Goal: Information Seeking & Learning: Learn about a topic

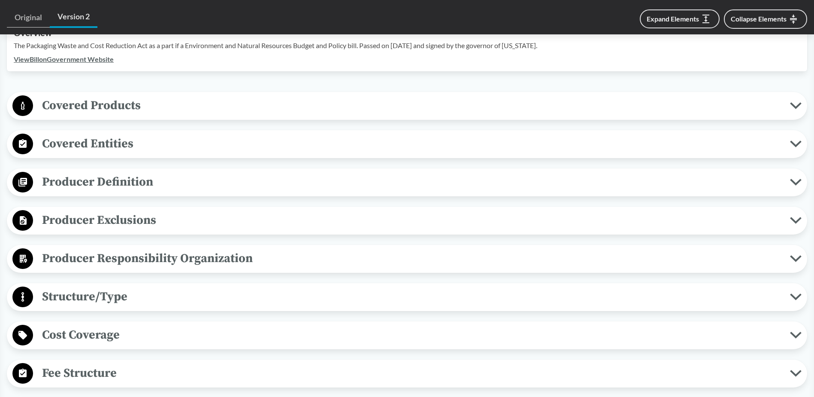
scroll to position [300, 0]
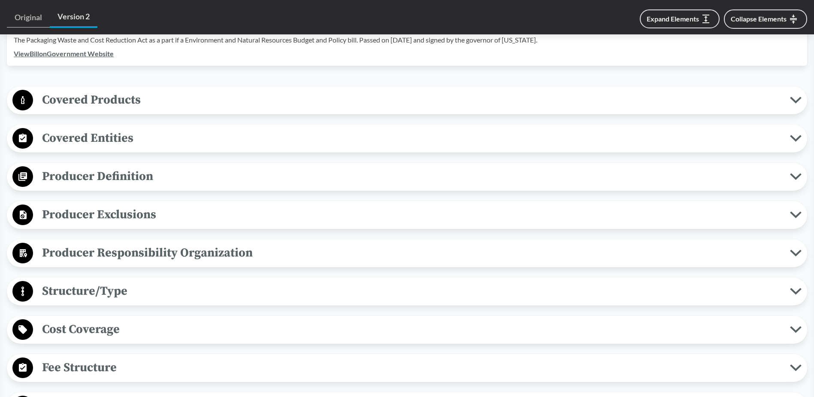
click at [263, 98] on button "Covered Products" at bounding box center [407, 100] width 794 height 22
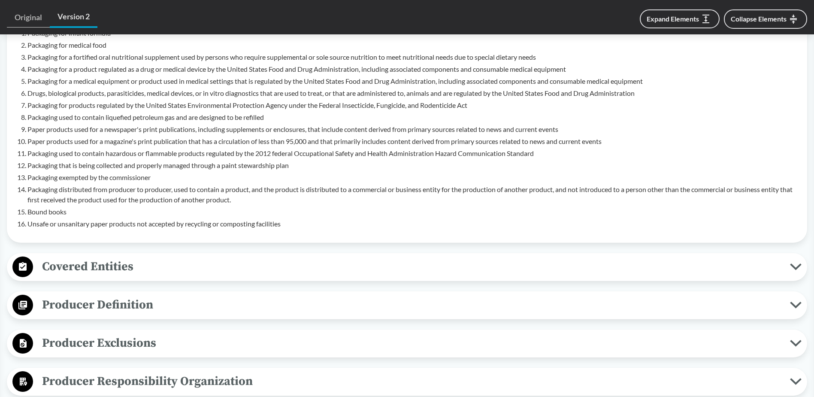
scroll to position [515, 0]
click at [245, 256] on span "Covered Entities" at bounding box center [411, 265] width 757 height 19
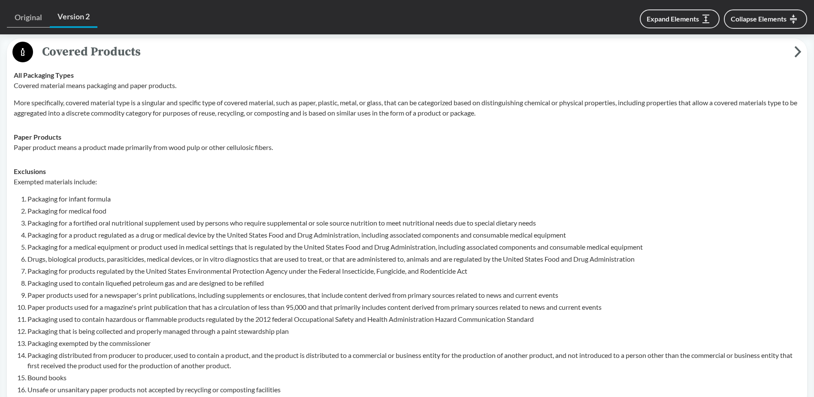
scroll to position [343, 0]
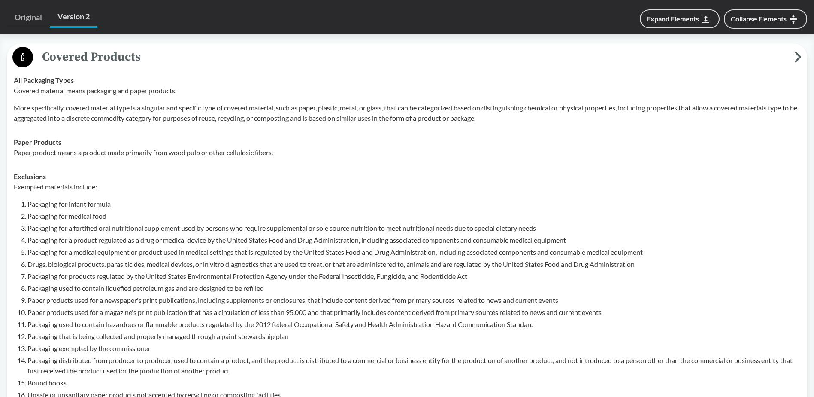
click at [242, 47] on span "Covered Products" at bounding box center [413, 56] width 761 height 19
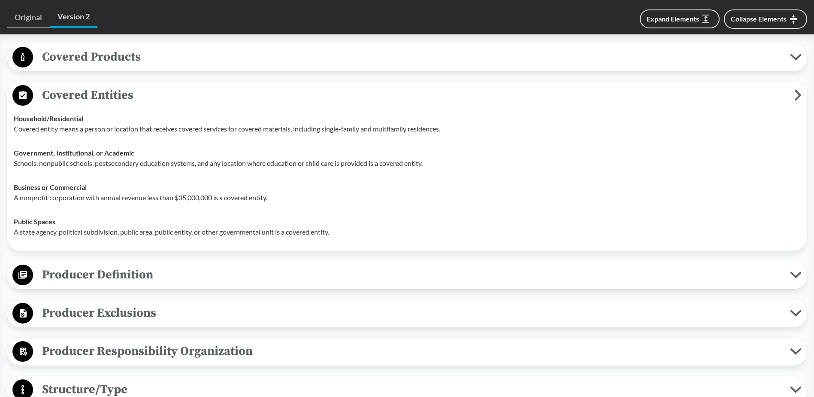
click at [188, 265] on span "Producer Definition" at bounding box center [411, 274] width 757 height 19
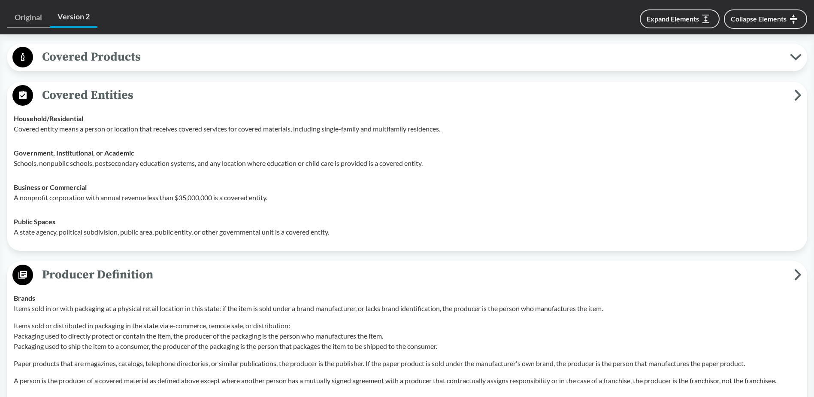
click at [193, 85] on span "Covered Entities" at bounding box center [413, 94] width 761 height 19
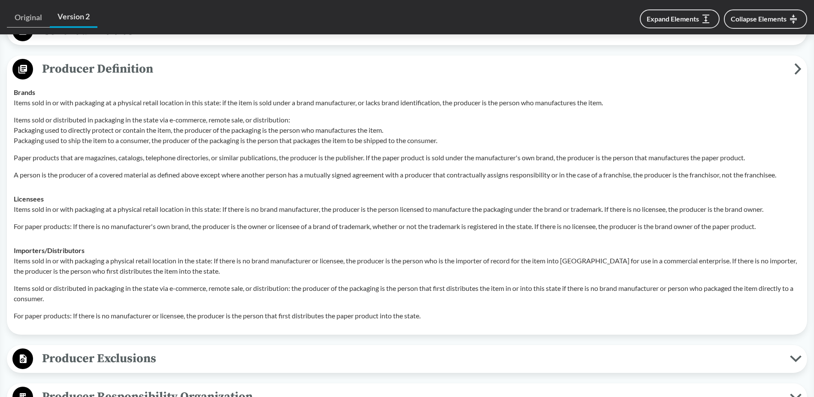
scroll to position [429, 0]
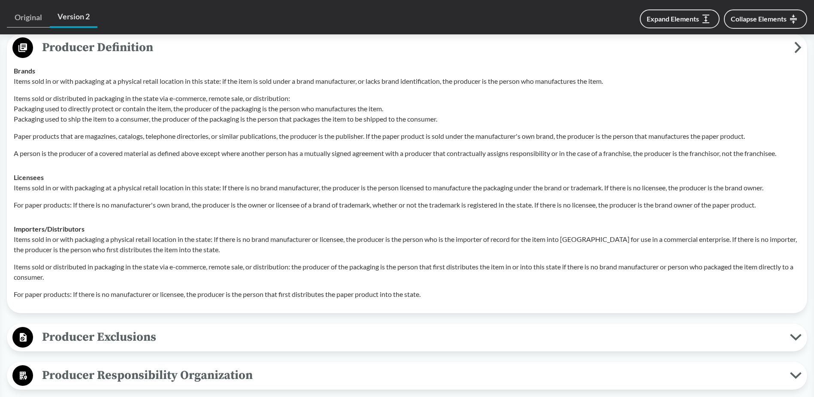
click at [398, 327] on span "Producer Exclusions" at bounding box center [411, 336] width 757 height 19
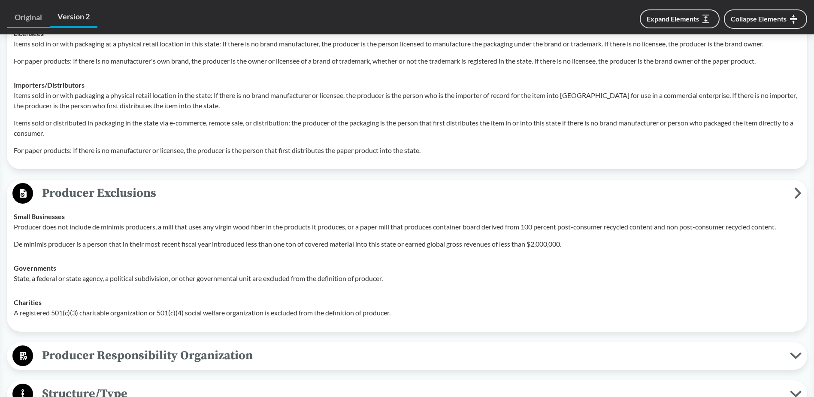
scroll to position [644, 0]
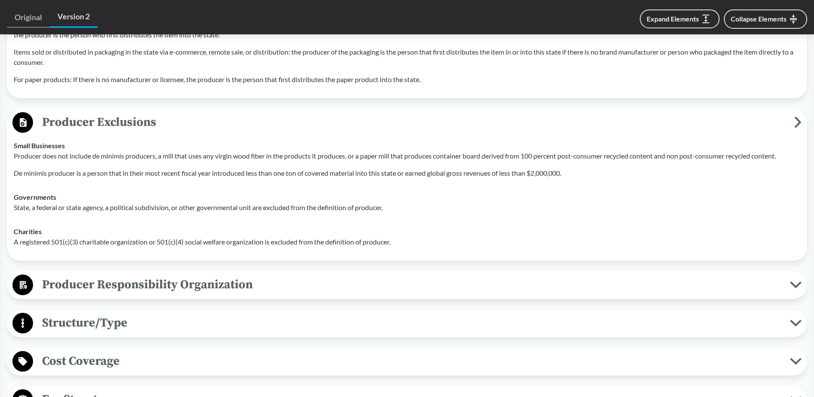
click at [369, 275] on span "Producer Responsibility Organization" at bounding box center [411, 284] width 757 height 19
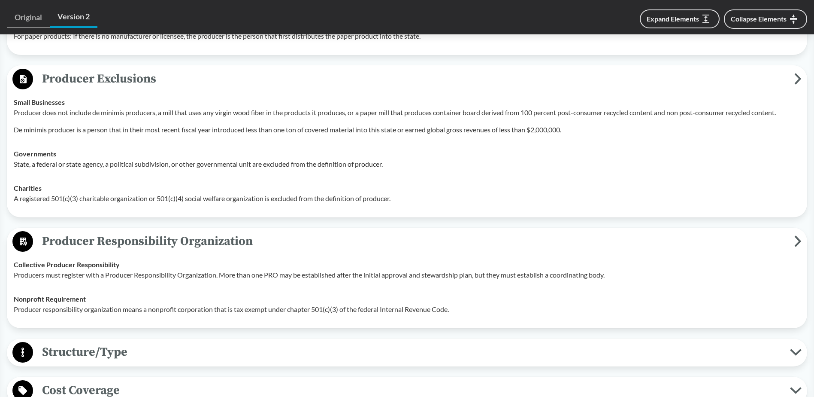
scroll to position [687, 0]
click at [663, 76] on span "Producer Exclusions" at bounding box center [413, 79] width 761 height 19
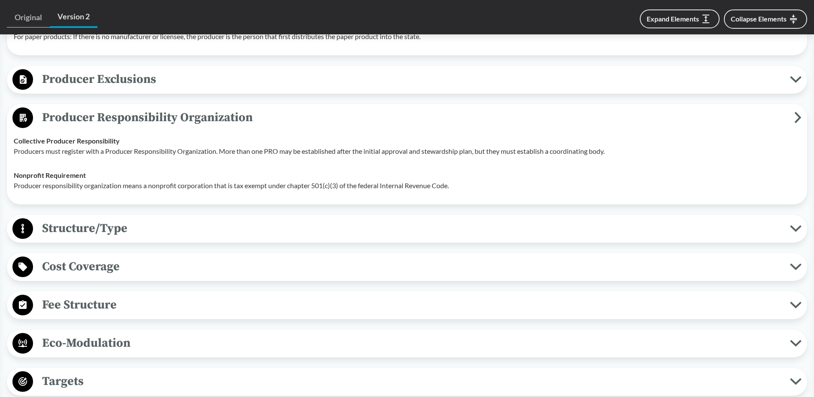
click at [479, 221] on span "Structure/Type" at bounding box center [411, 227] width 757 height 19
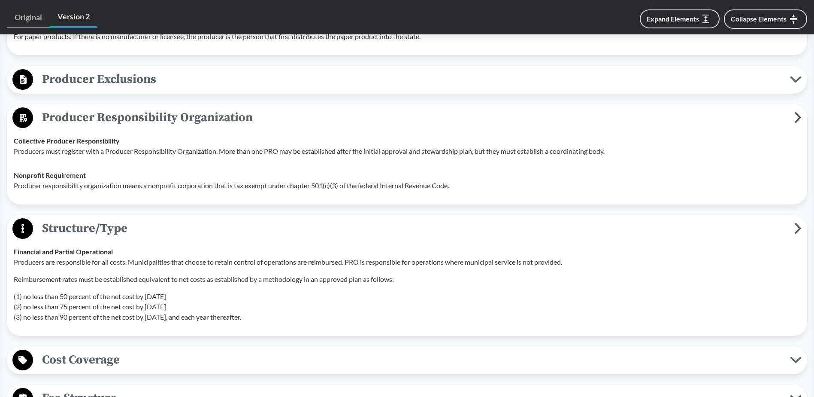
click at [455, 350] on span "Cost Coverage" at bounding box center [411, 359] width 757 height 19
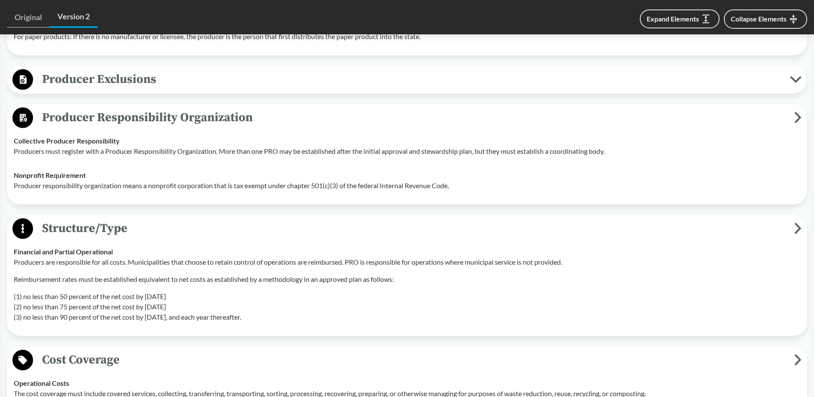
click at [586, 108] on span "Producer Responsibility Organization" at bounding box center [413, 117] width 761 height 19
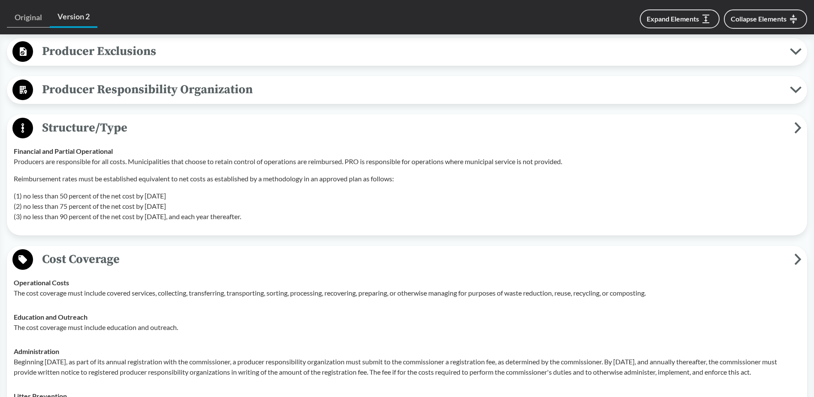
scroll to position [730, 0]
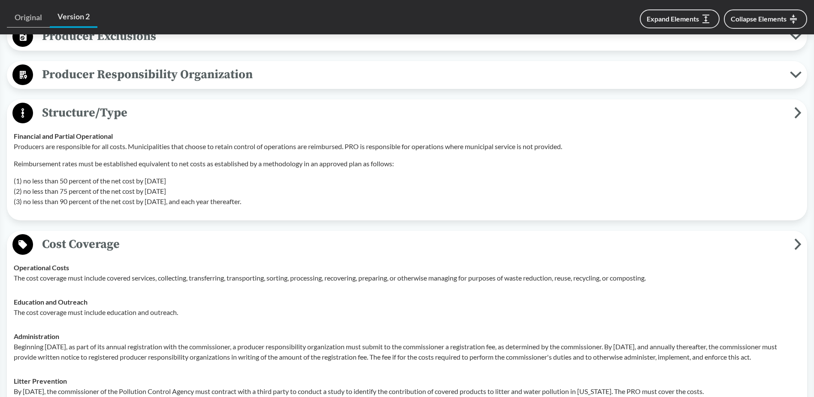
click at [579, 106] on span "Structure/Type" at bounding box center [413, 112] width 761 height 19
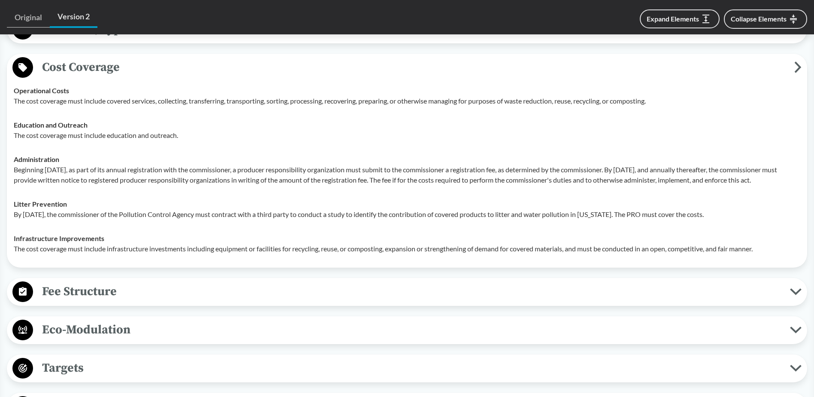
scroll to position [815, 0]
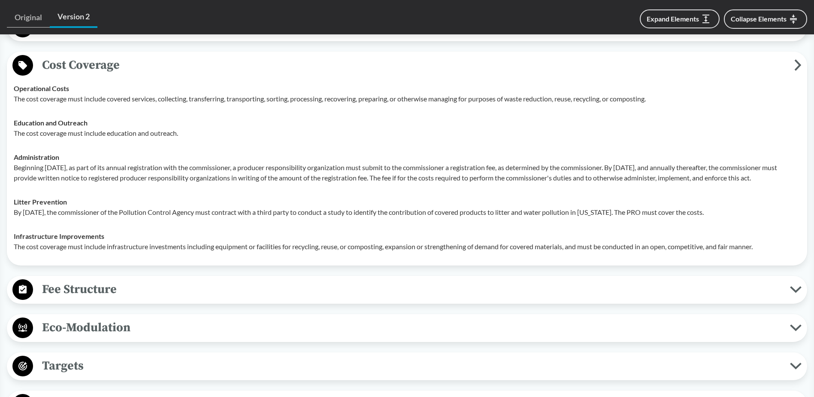
click at [396, 286] on span "Fee Structure" at bounding box center [411, 288] width 757 height 19
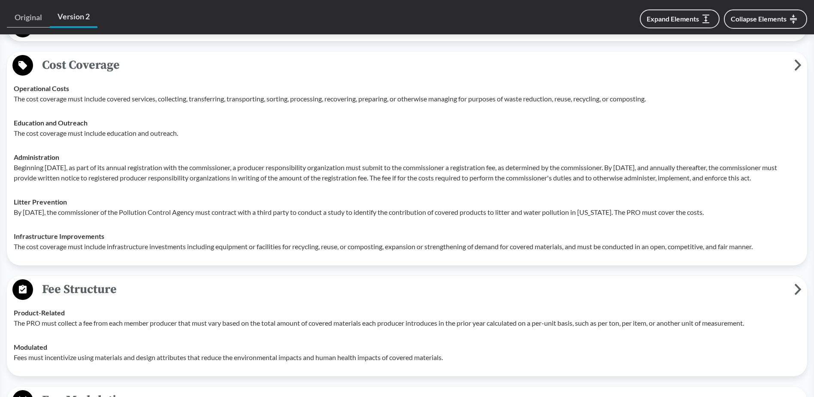
click at [507, 55] on span "Cost Coverage" at bounding box center [413, 64] width 761 height 19
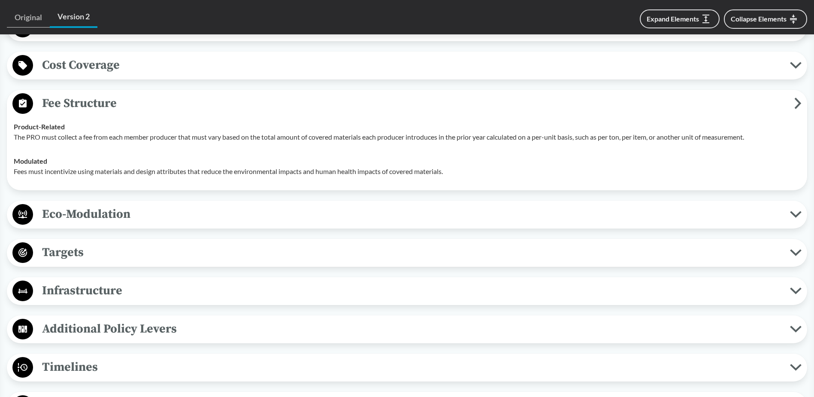
click at [334, 210] on span "Eco-Modulation" at bounding box center [411, 213] width 757 height 19
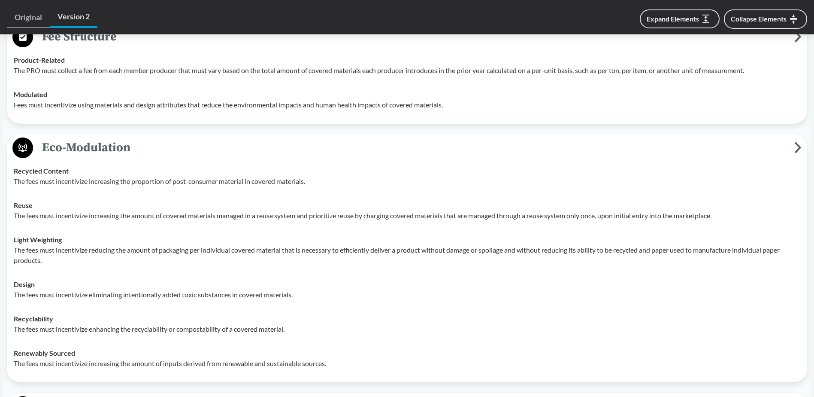
scroll to position [944, 0]
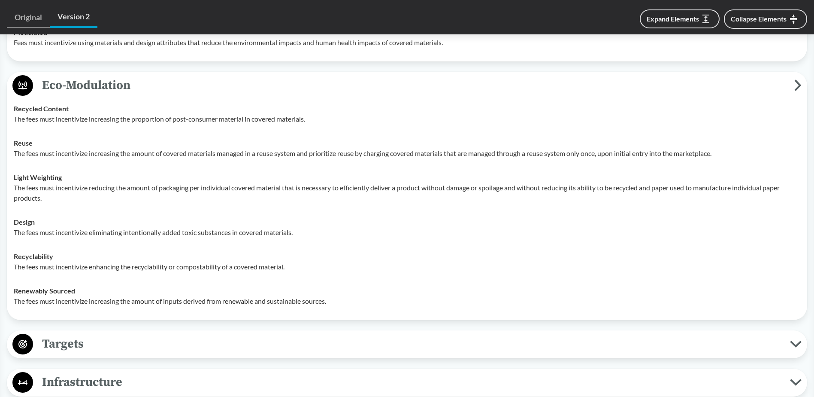
click at [395, 76] on span "Eco-Modulation" at bounding box center [413, 85] width 761 height 19
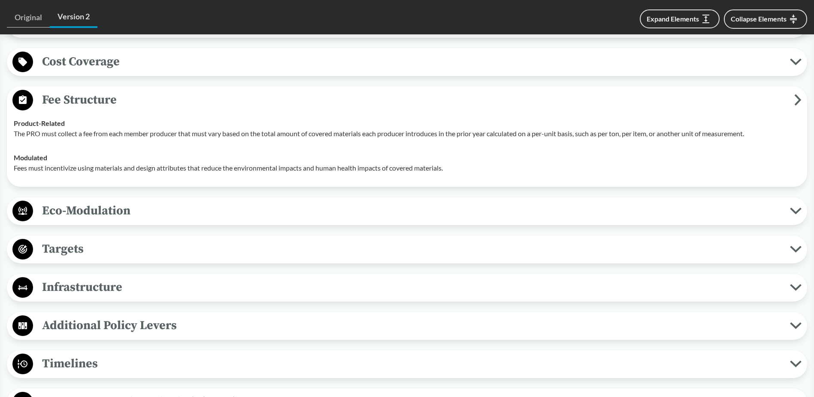
scroll to position [772, 0]
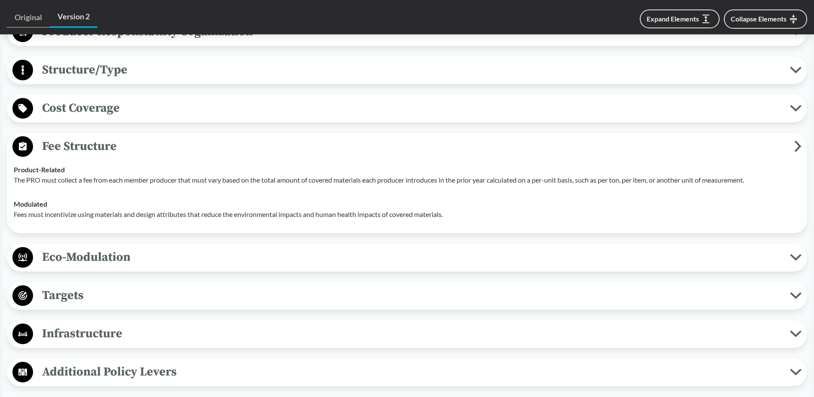
click at [349, 136] on span "Fee Structure" at bounding box center [413, 145] width 761 height 19
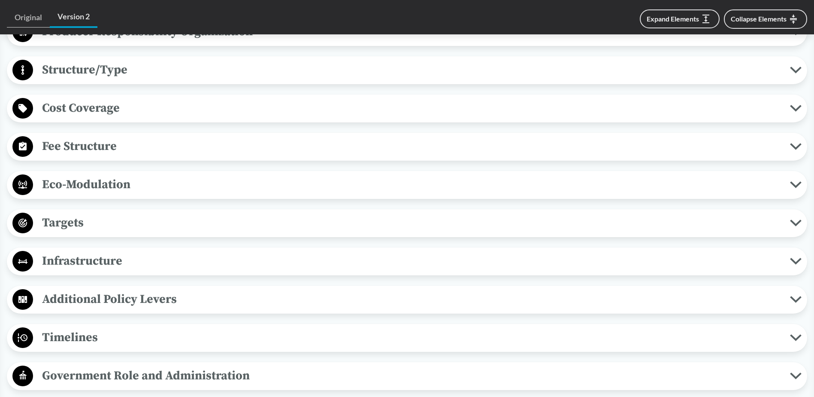
click at [283, 213] on span "Targets" at bounding box center [411, 222] width 757 height 19
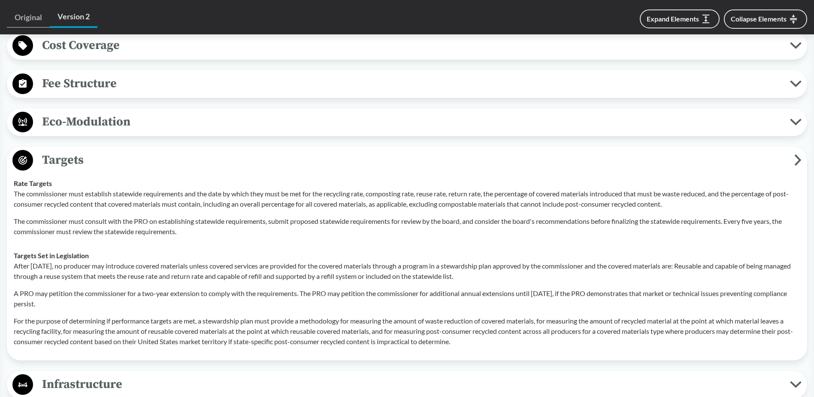
scroll to position [987, 0]
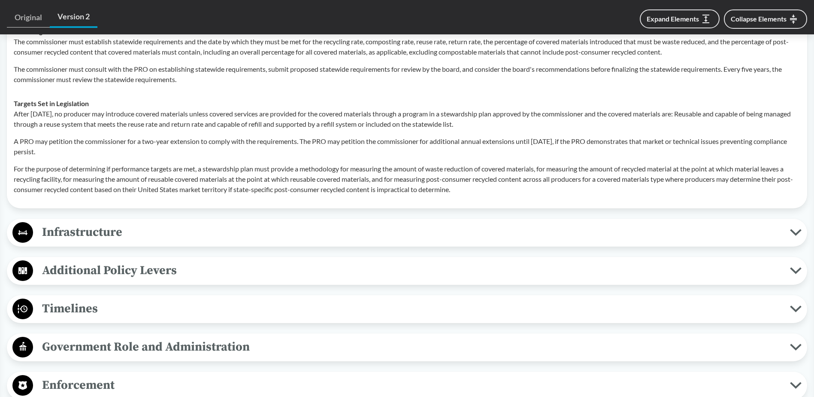
click at [263, 222] on span "Infrastructure" at bounding box center [411, 231] width 757 height 19
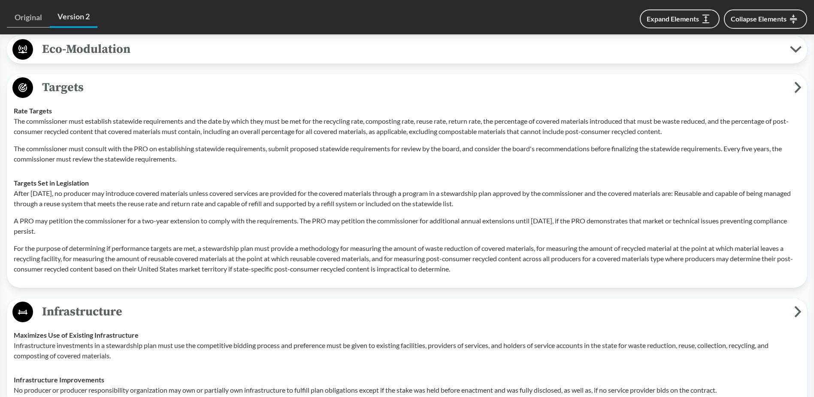
scroll to position [772, 0]
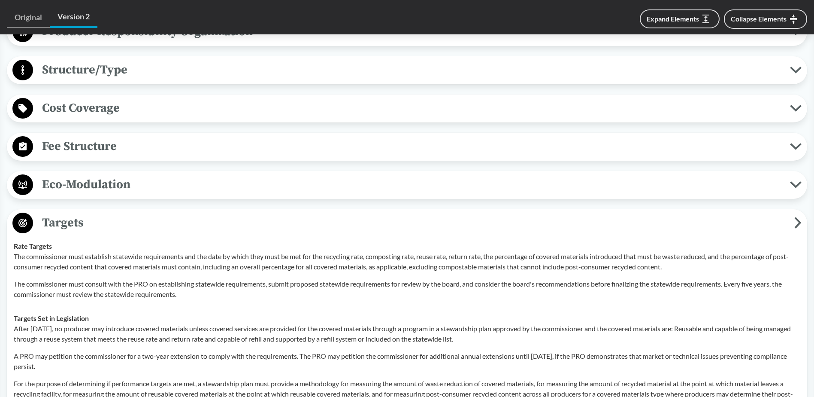
click at [237, 136] on span "Fee Structure" at bounding box center [411, 145] width 757 height 19
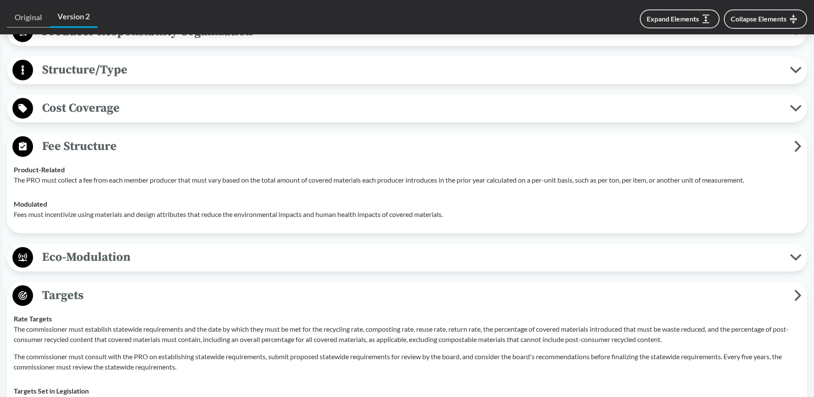
click at [242, 136] on span "Fee Structure" at bounding box center [413, 145] width 761 height 19
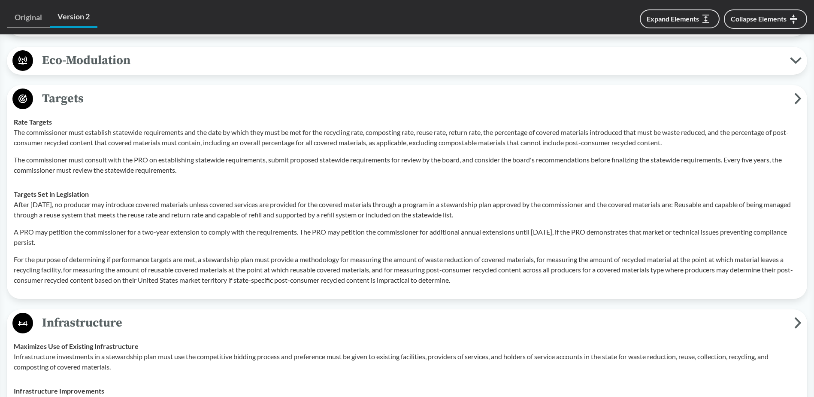
scroll to position [901, 0]
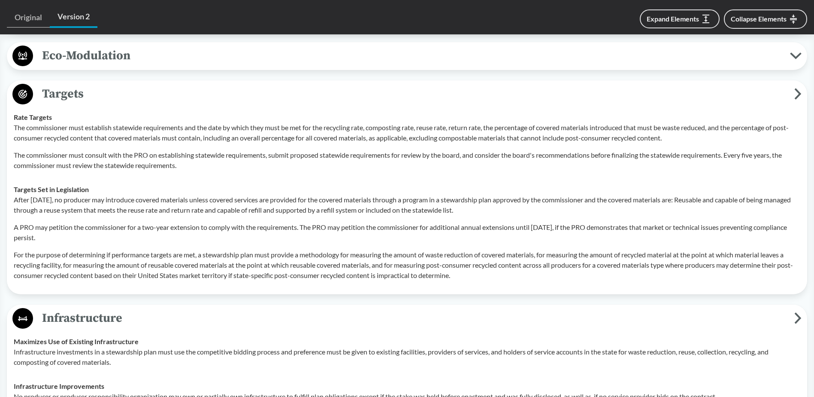
click at [708, 84] on span "Targets" at bounding box center [413, 93] width 761 height 19
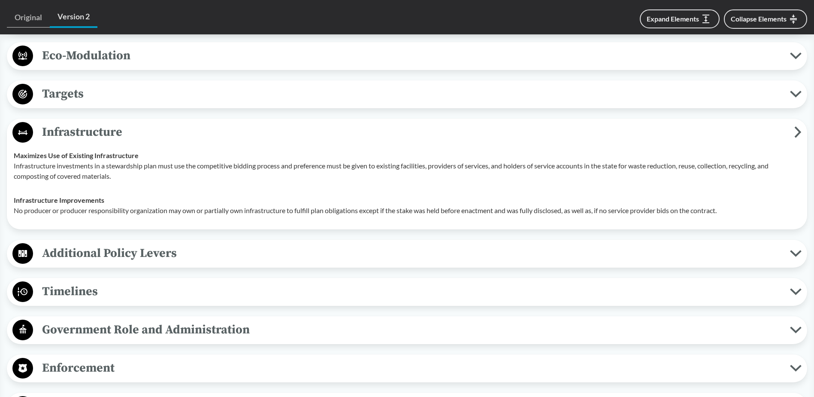
click at [514, 248] on span "Additional Policy Levers" at bounding box center [411, 252] width 757 height 19
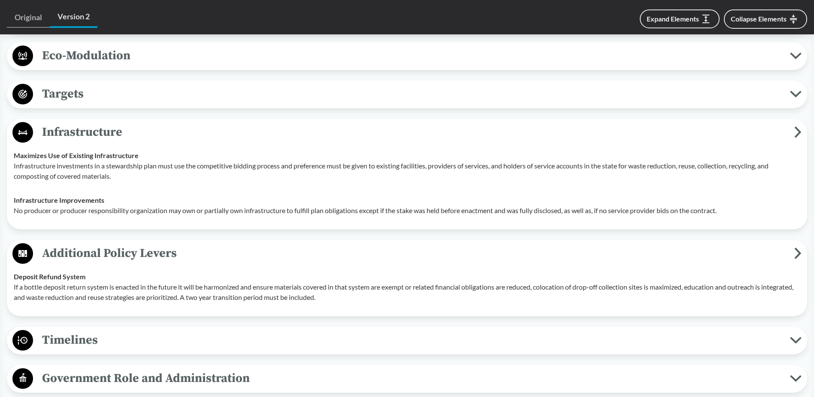
scroll to position [944, 0]
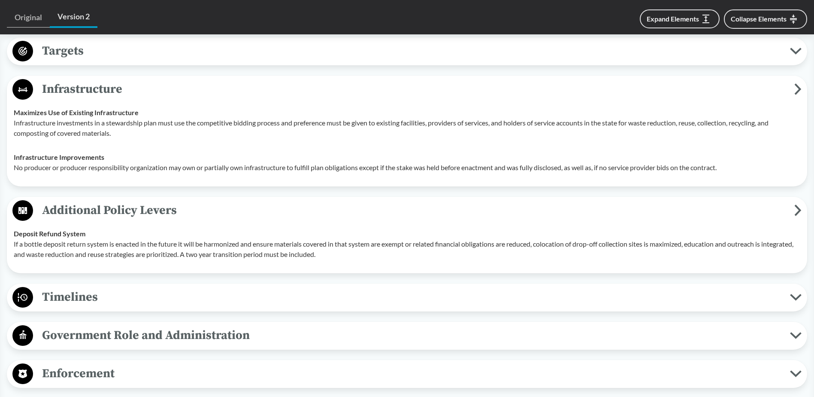
click at [515, 293] on span "Timelines" at bounding box center [411, 296] width 757 height 19
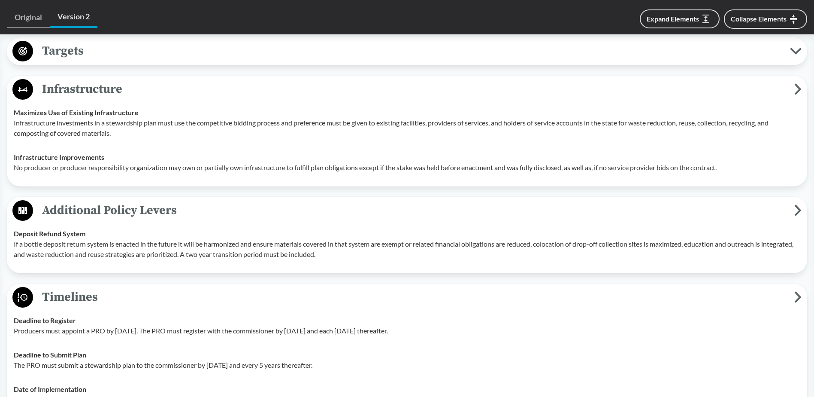
click at [248, 200] on span "Additional Policy Levers" at bounding box center [413, 209] width 761 height 19
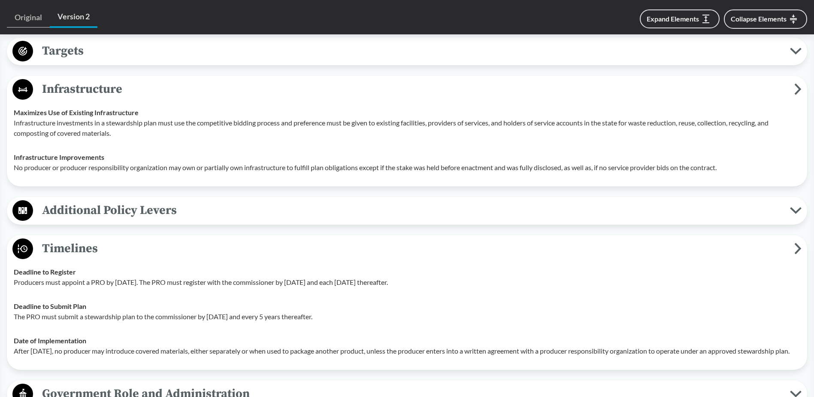
click at [242, 79] on span "Infrastructure" at bounding box center [413, 88] width 761 height 19
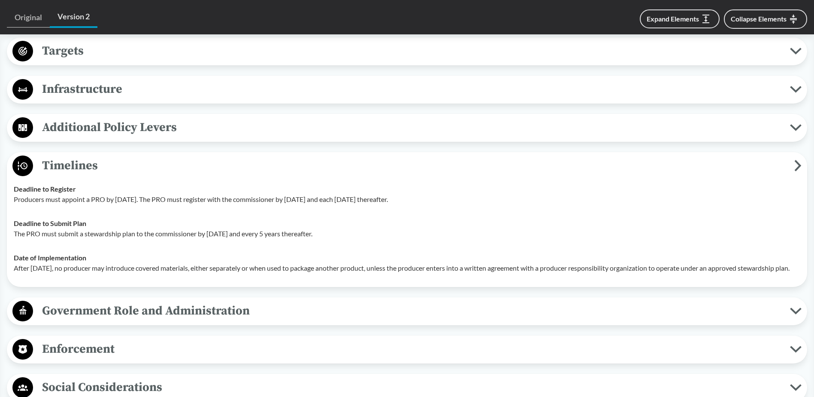
drag, startPoint x: 213, startPoint y: 303, endPoint x: 213, endPoint y: 320, distance: 17.2
click at [213, 304] on span "Government Role and Administration" at bounding box center [411, 310] width 757 height 19
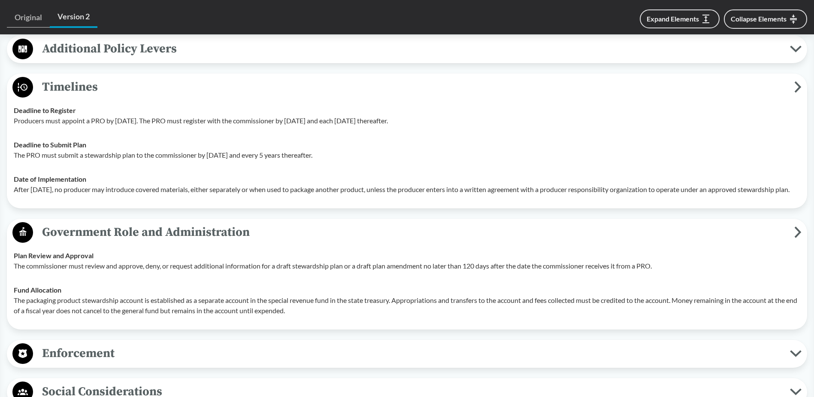
scroll to position [1030, 0]
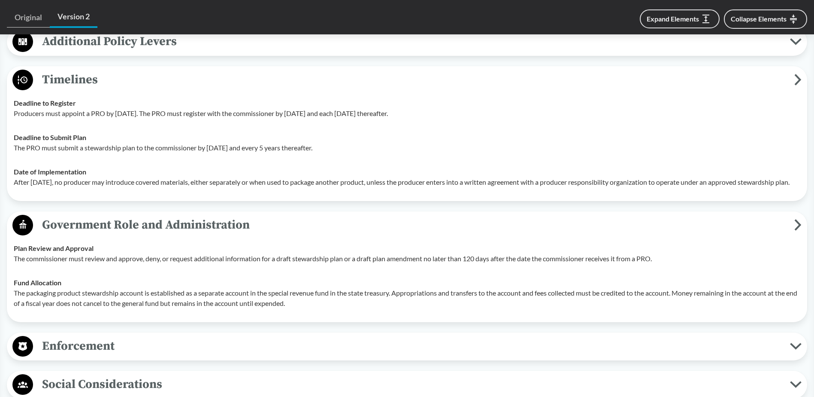
click at [210, 348] on span "Enforcement" at bounding box center [411, 345] width 757 height 19
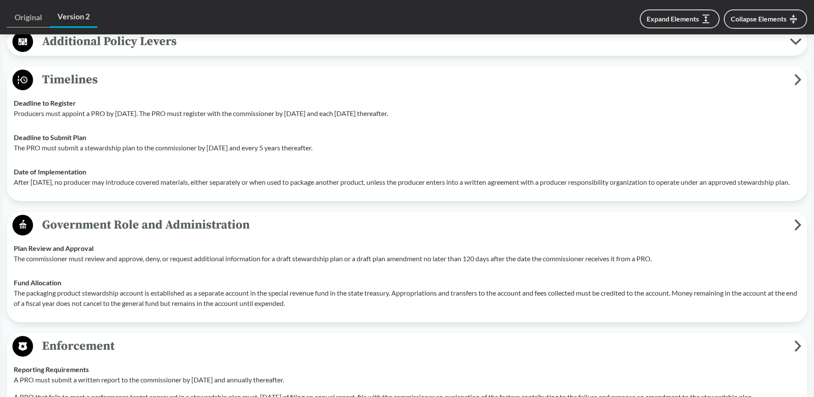
click at [454, 70] on span "Timelines" at bounding box center [413, 79] width 761 height 19
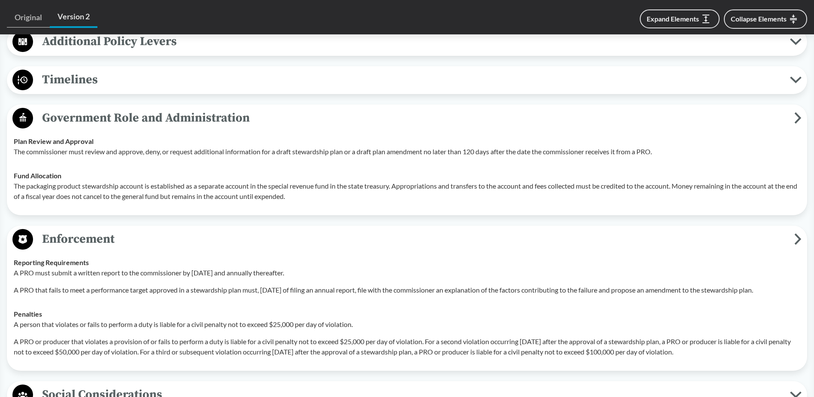
click at [414, 108] on span "Government Role and Administration" at bounding box center [413, 117] width 761 height 19
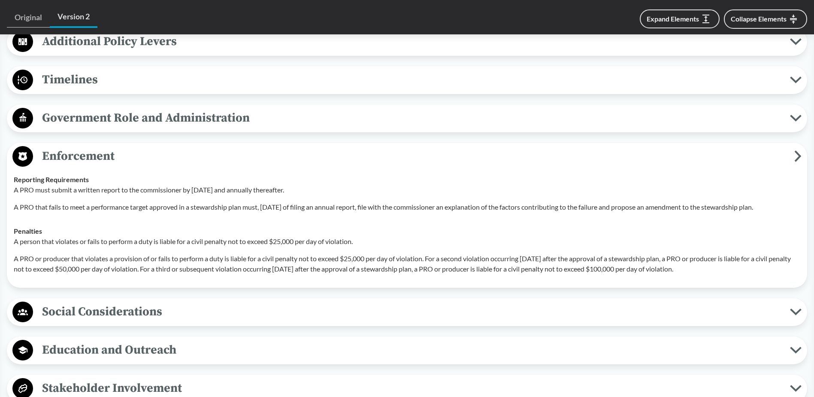
click at [376, 302] on span "Social Considerations" at bounding box center [411, 311] width 757 height 19
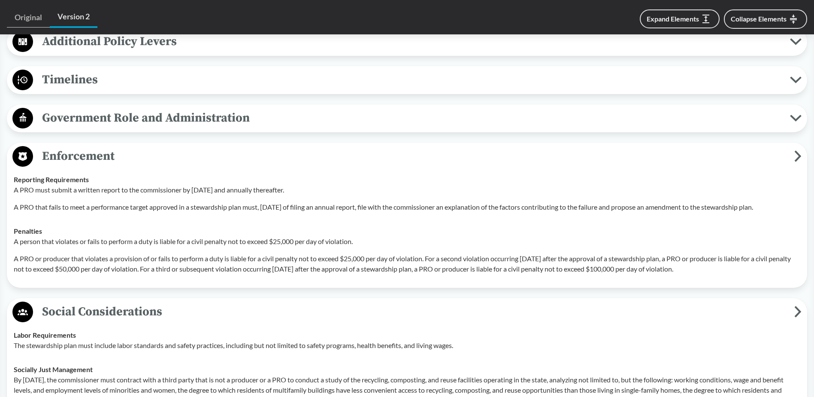
click at [485, 146] on span "Enforcement" at bounding box center [413, 155] width 761 height 19
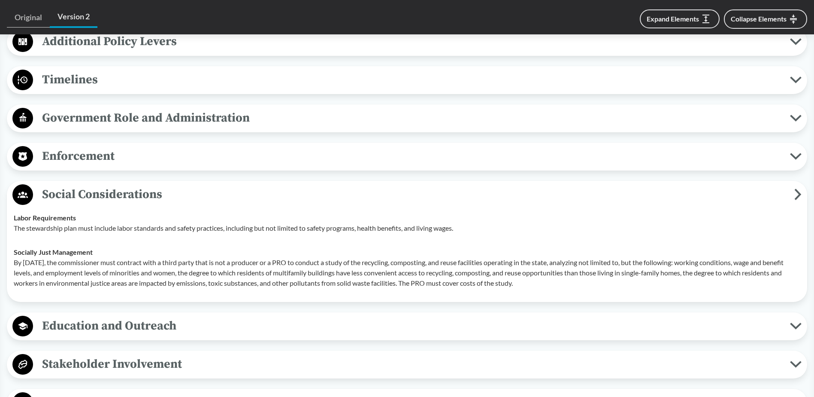
click at [327, 316] on span "Education and Outreach" at bounding box center [411, 325] width 757 height 19
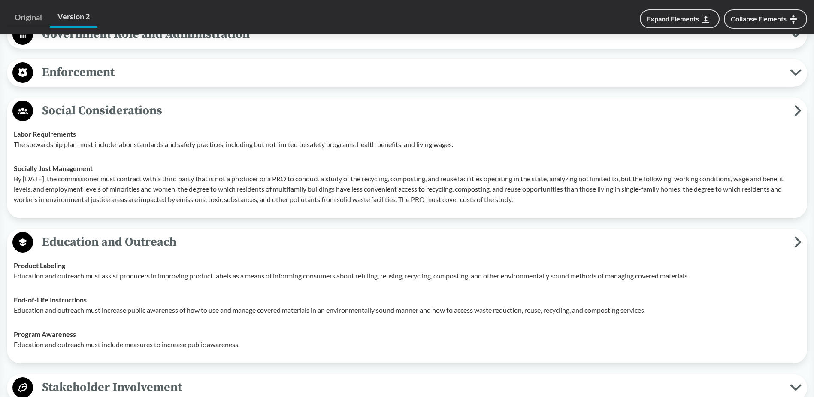
scroll to position [1116, 0]
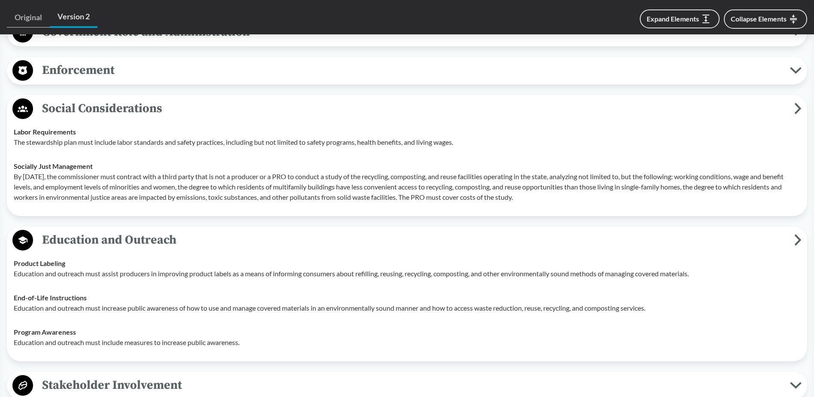
click at [509, 99] on span "Social Considerations" at bounding box center [413, 108] width 761 height 19
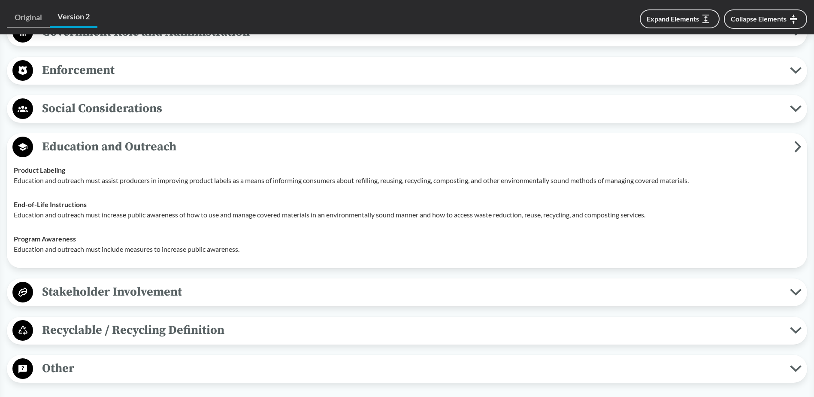
click at [496, 282] on span "Stakeholder Involvement" at bounding box center [411, 291] width 757 height 19
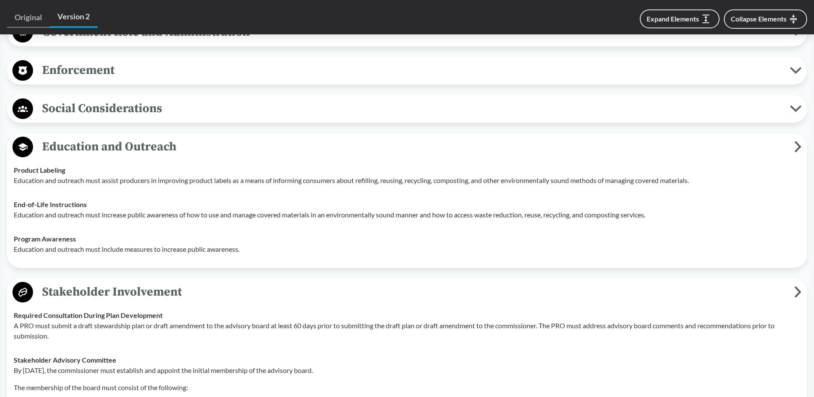
scroll to position [1159, 0]
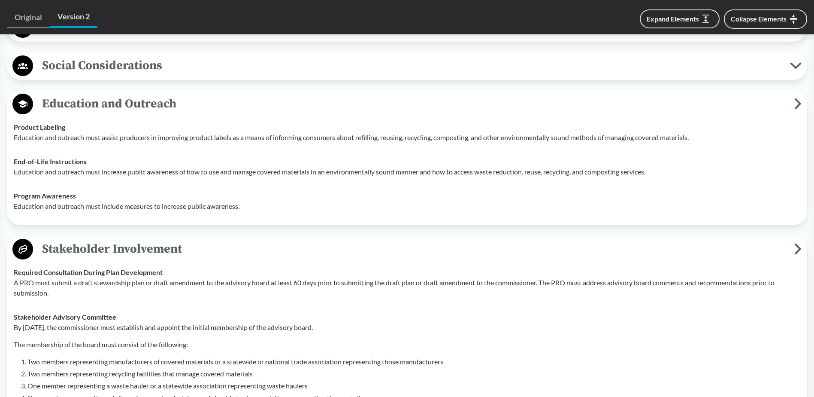
click at [521, 94] on span "Education and Outreach" at bounding box center [413, 103] width 761 height 19
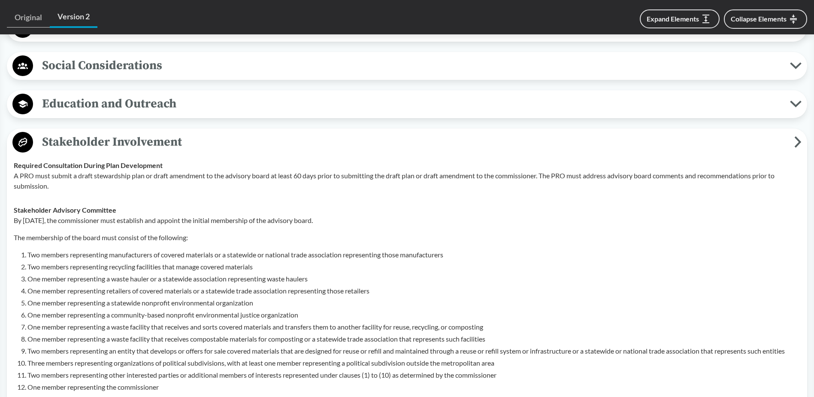
click at [460, 132] on span "Stakeholder Involvement" at bounding box center [413, 141] width 761 height 19
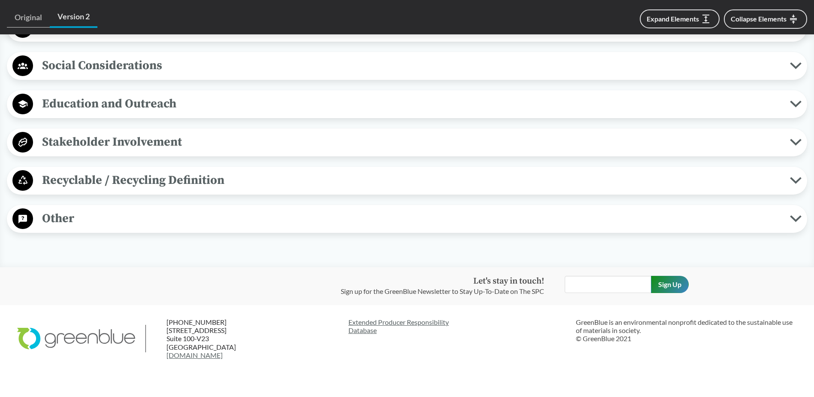
click at [345, 174] on span "Recyclable / Recycling Definition" at bounding box center [411, 179] width 757 height 19
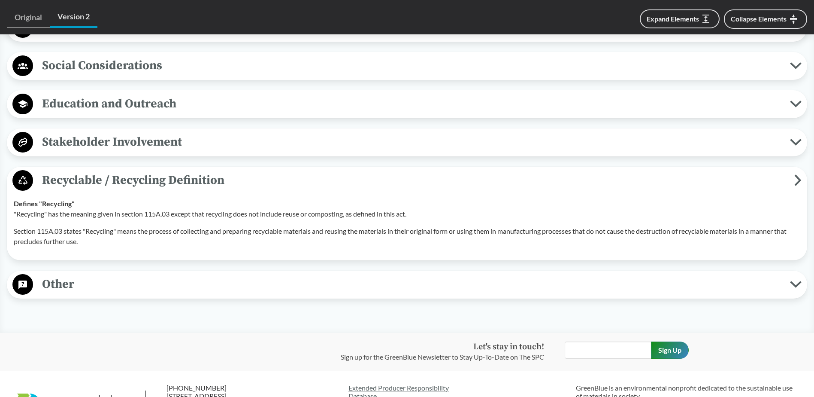
click at [349, 171] on span "Recyclable / Recycling Definition" at bounding box center [413, 179] width 761 height 19
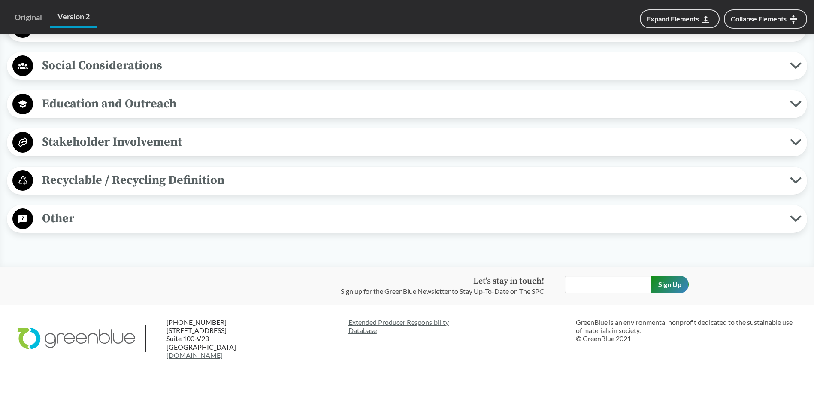
click at [329, 209] on span "Other" at bounding box center [411, 218] width 757 height 19
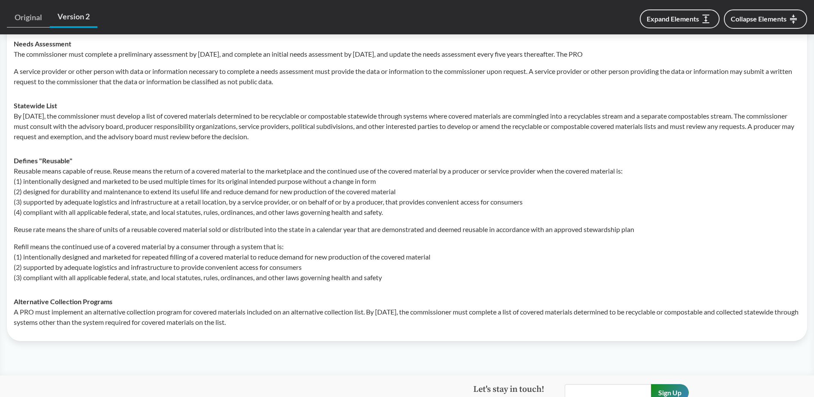
scroll to position [1459, 0]
